Goal: Transaction & Acquisition: Subscribe to service/newsletter

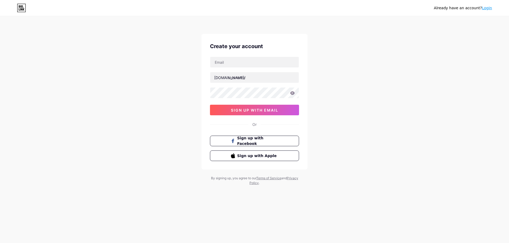
click at [240, 68] on div at bounding box center [254, 62] width 89 height 11
click at [241, 64] on input "text" at bounding box center [254, 62] width 88 height 11
type input "[EMAIL_ADDRESS][DOMAIN_NAME]"
click at [249, 76] on input "text" at bounding box center [254, 77] width 88 height 11
paste input "medicalwigsfemperial"
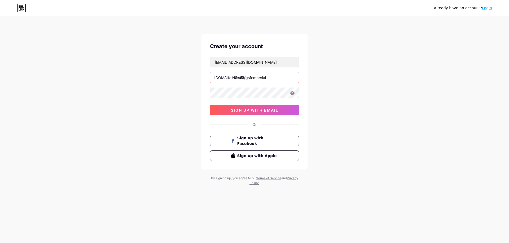
type input "medicalwigsfemperial"
click at [256, 113] on button "sign up with email" at bounding box center [254, 110] width 89 height 11
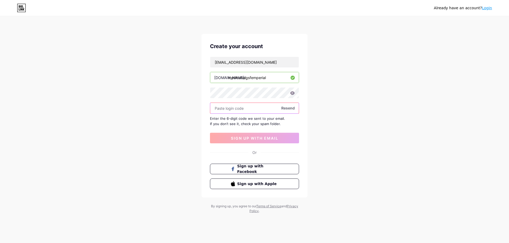
paste input "540417"
type input "540417"
click at [243, 136] on button "sign up with email" at bounding box center [254, 138] width 89 height 11
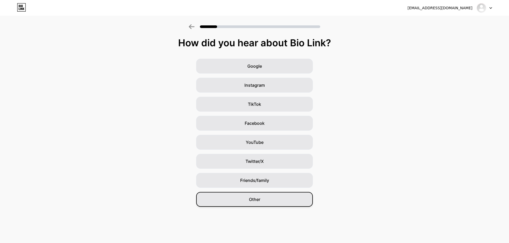
click at [251, 200] on span "Other" at bounding box center [254, 200] width 11 height 6
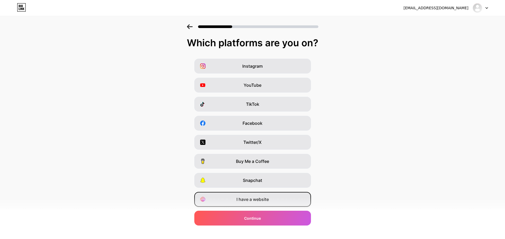
click at [254, 202] on span "I have a website" at bounding box center [252, 200] width 32 height 6
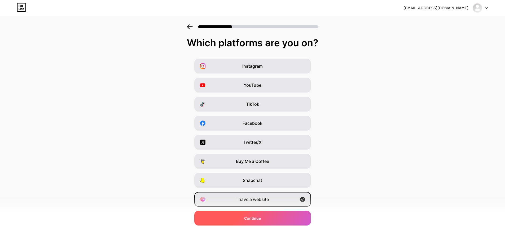
click at [229, 221] on div "Continue" at bounding box center [252, 218] width 117 height 15
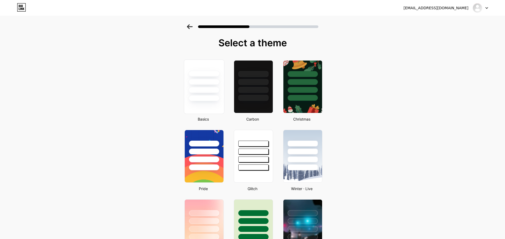
click at [214, 97] on div at bounding box center [203, 98] width 31 height 6
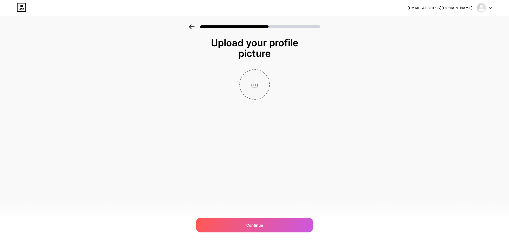
click at [241, 82] on input "file" at bounding box center [254, 84] width 29 height 29
type input "C:\fakepath\Logo Medical Wigs Femperial (1).jpg"
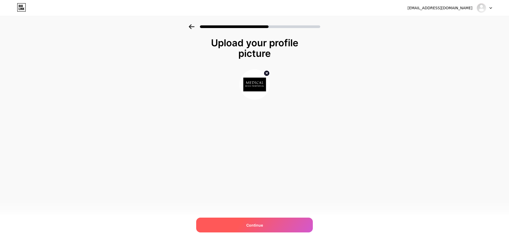
click at [238, 221] on div "Continue" at bounding box center [254, 225] width 117 height 15
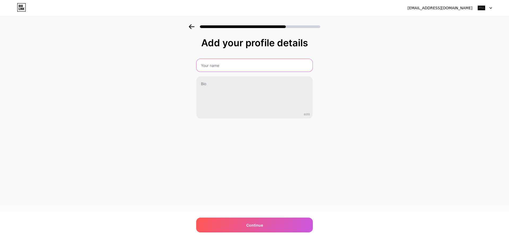
click at [218, 66] on input "text" at bounding box center [254, 65] width 116 height 13
type input "Medical Wigs Femperial"
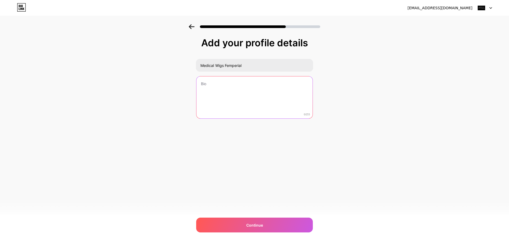
drag, startPoint x: 228, startPoint y: 103, endPoint x: 113, endPoint y: 74, distance: 118.7
click at [227, 103] on textarea at bounding box center [254, 98] width 116 height 43
paste textarea "Based in [GEOGRAPHIC_DATA] since [DATE], Femperial Medical Aesthetics crafts to…"
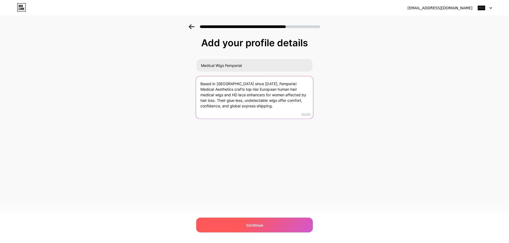
type textarea "Based in [GEOGRAPHIC_DATA] since [DATE], Femperial Medical Aesthetics crafts to…"
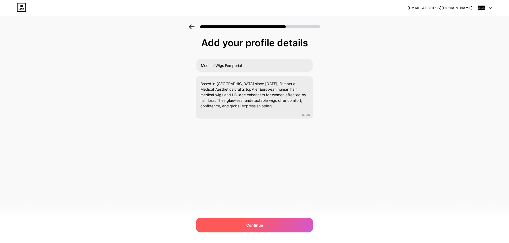
click at [248, 223] on span "Continue" at bounding box center [254, 226] width 17 height 6
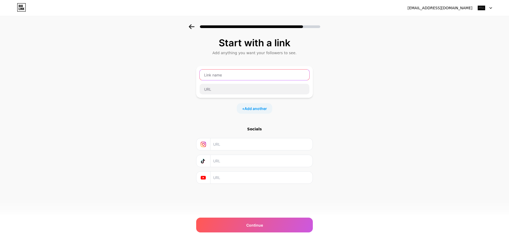
click at [225, 77] on input "text" at bounding box center [254, 75] width 110 height 11
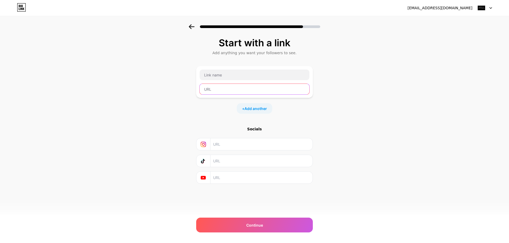
click at [214, 92] on input "text" at bounding box center [254, 89] width 110 height 11
paste input "[URL][DOMAIN_NAME]"
type input "[URL][DOMAIN_NAME]"
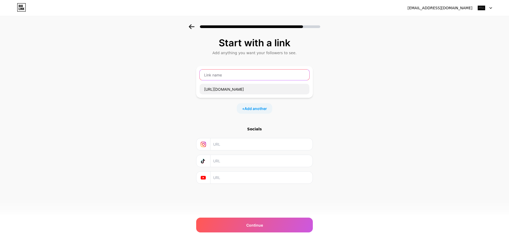
click at [212, 77] on input "text" at bounding box center [254, 75] width 110 height 11
type input "Website"
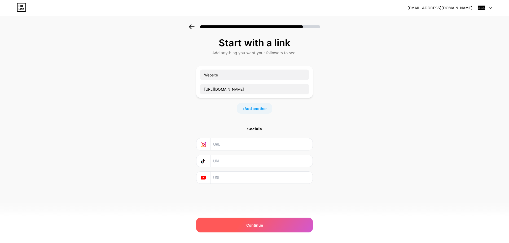
click at [230, 223] on div "Continue" at bounding box center [254, 225] width 117 height 15
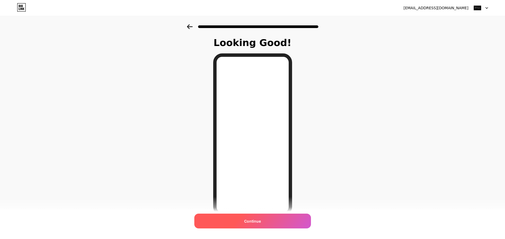
click at [252, 225] on div "Continue" at bounding box center [252, 221] width 117 height 15
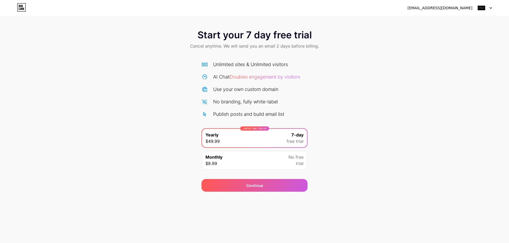
click at [235, 161] on div "Monthly $8.99 No free trial" at bounding box center [254, 160] width 105 height 19
click at [233, 143] on div "LIMITED TIME : 50% off Yearly $49.99 7-day free trial" at bounding box center [254, 138] width 105 height 19
click at [487, 10] on div at bounding box center [483, 8] width 15 height 10
click at [441, 9] on div "[EMAIL_ADDRESS][DOMAIN_NAME]" at bounding box center [439, 8] width 65 height 6
click at [417, 9] on div "[EMAIL_ADDRESS][DOMAIN_NAME]" at bounding box center [439, 8] width 65 height 6
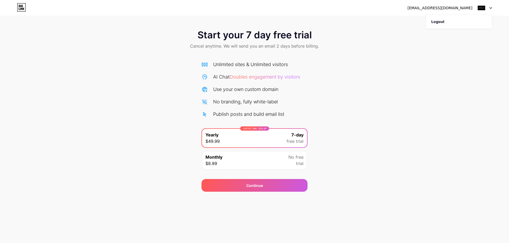
click at [24, 10] on icon at bounding box center [21, 7] width 9 height 8
